Goal: Navigation & Orientation: Find specific page/section

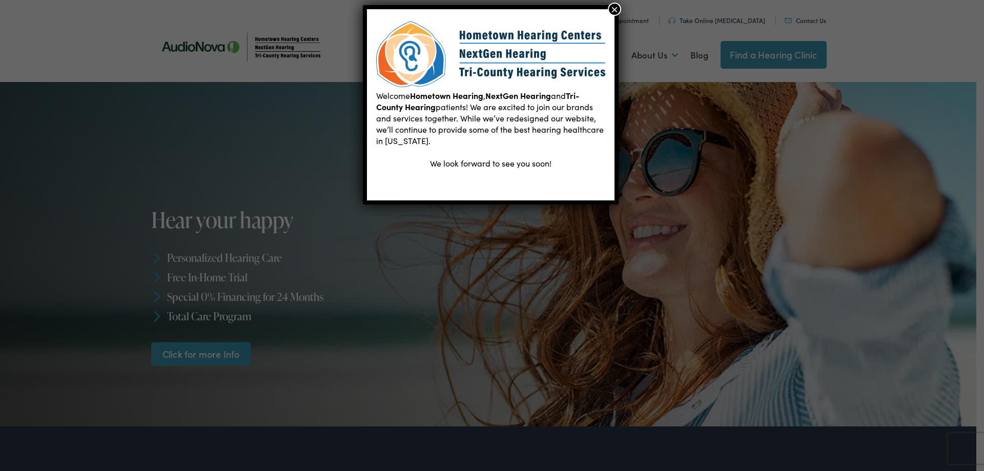
click at [615, 6] on button "×" at bounding box center [614, 9] width 13 height 13
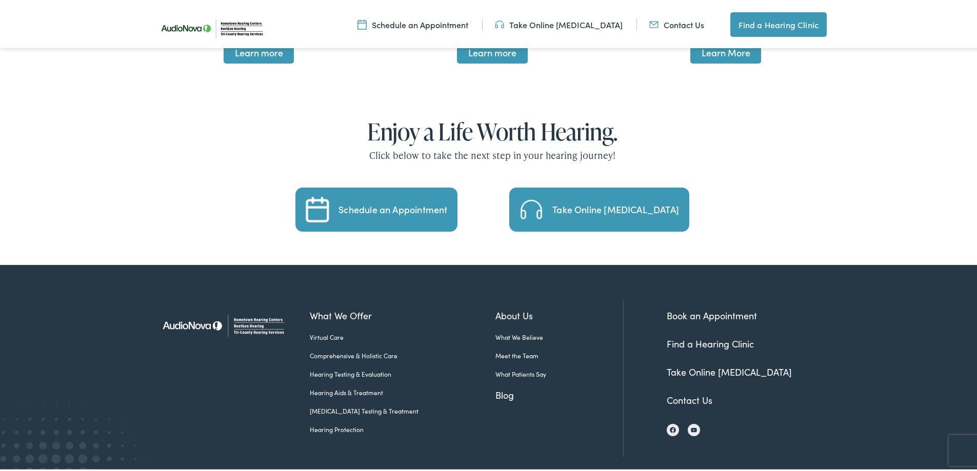
scroll to position [2165, 0]
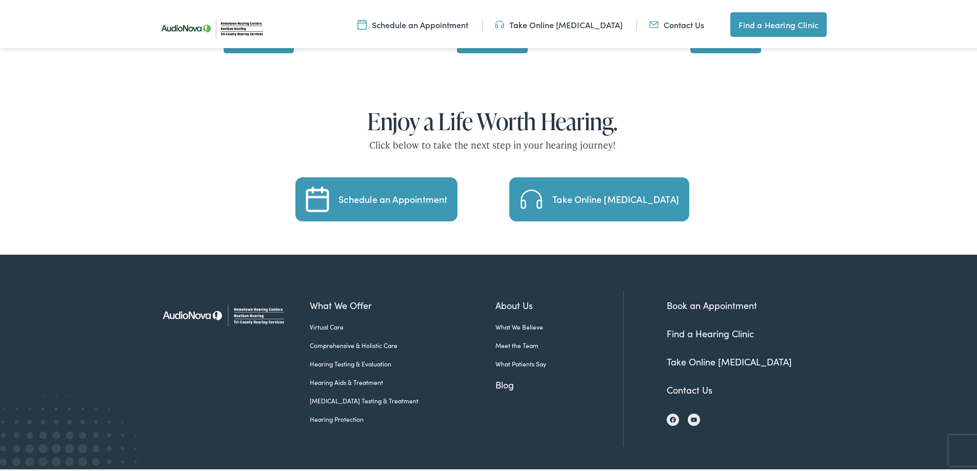
drag, startPoint x: 730, startPoint y: 447, endPoint x: 812, endPoint y: 450, distance: 82.1
copy div "Tri-County Hearing Services"
drag, startPoint x: 734, startPoint y: 442, endPoint x: 763, endPoint y: 457, distance: 32.8
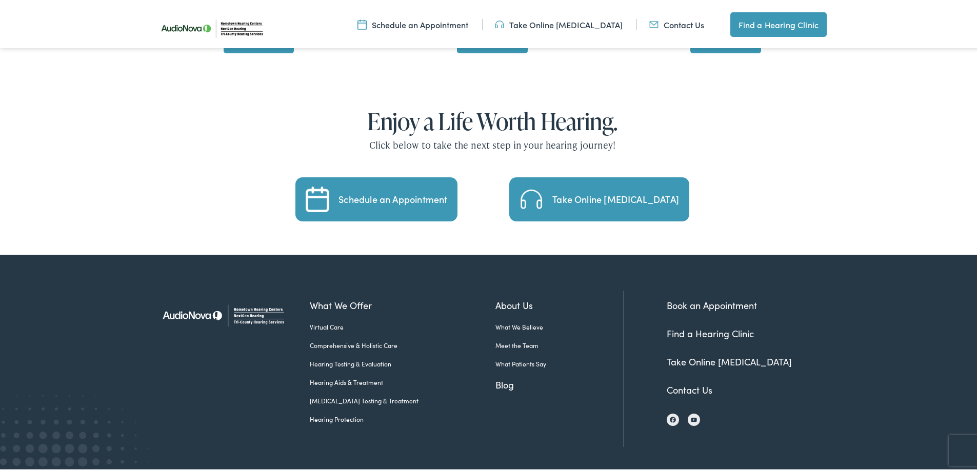
drag, startPoint x: 813, startPoint y: 446, endPoint x: 739, endPoint y: 470, distance: 77.5
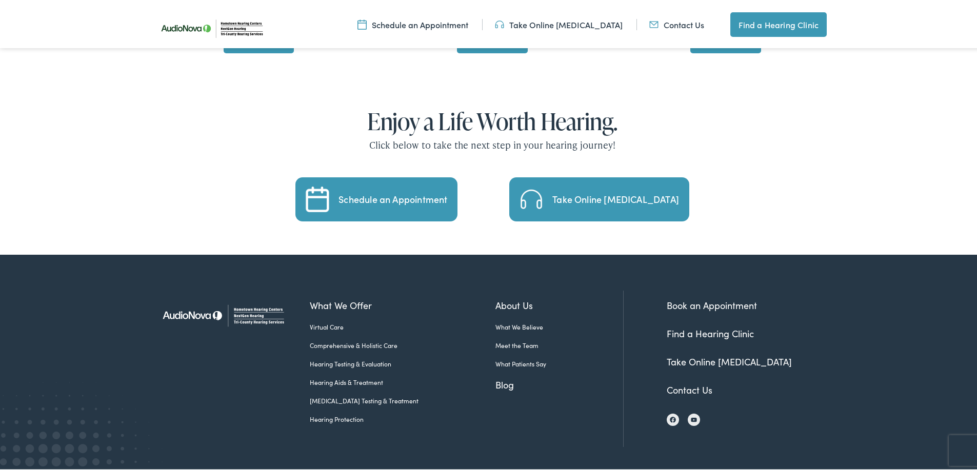
drag, startPoint x: 813, startPoint y: 447, endPoint x: 729, endPoint y: 449, distance: 84.1
copy div "Tri-County Hearing Services"
click at [791, 253] on div "What We Offer Virtual Care Comprehensive & Holistic Care Hearing Testing & Eval…" at bounding box center [492, 364] width 677 height 223
